Goal: Information Seeking & Learning: Learn about a topic

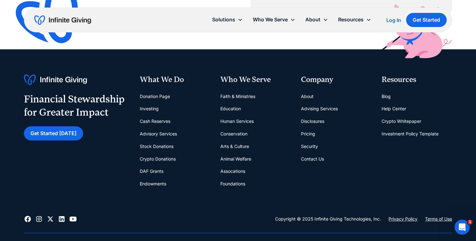
scroll to position [2516, 0]
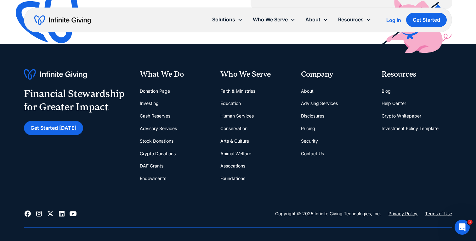
click at [387, 92] on link "Blog" at bounding box center [385, 91] width 9 height 13
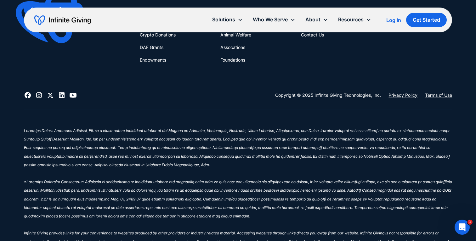
scroll to position [1963, 0]
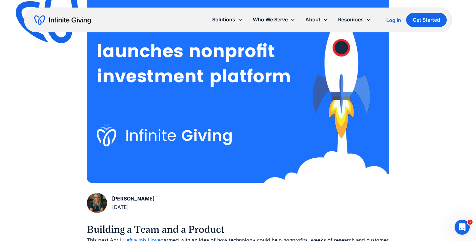
scroll to position [174, 0]
